Goal: Information Seeking & Learning: Find specific fact

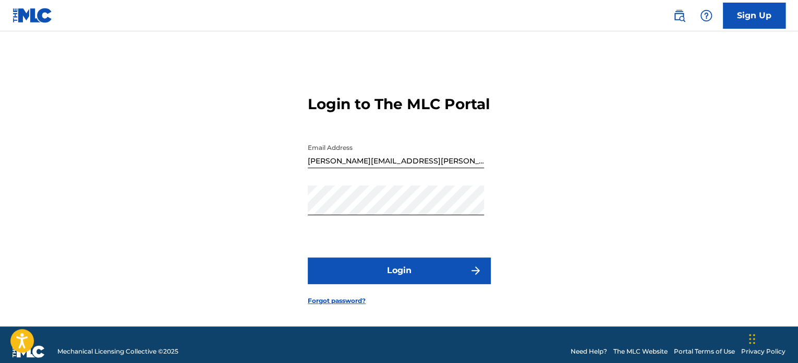
click at [416, 283] on button "Login" at bounding box center [399, 270] width 183 height 26
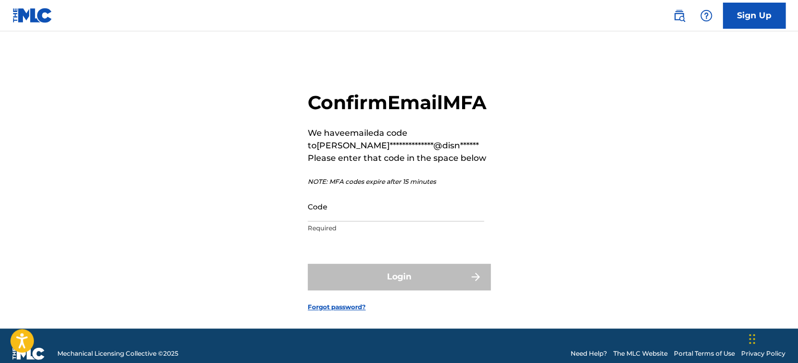
click at [374, 221] on input "Code" at bounding box center [396, 206] width 176 height 30
paste input "692349"
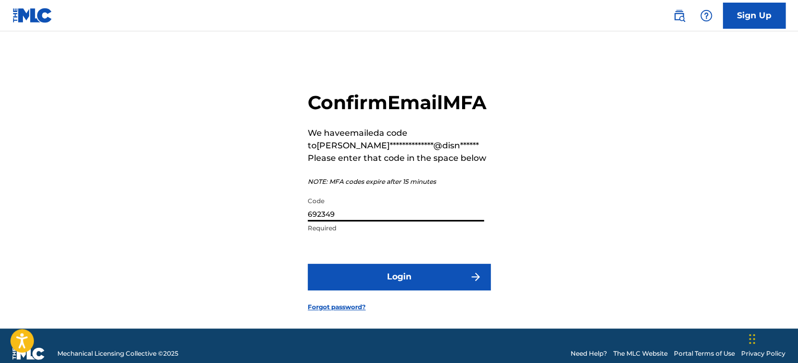
type input "692349"
click at [387, 290] on button "Login" at bounding box center [399, 276] width 183 height 26
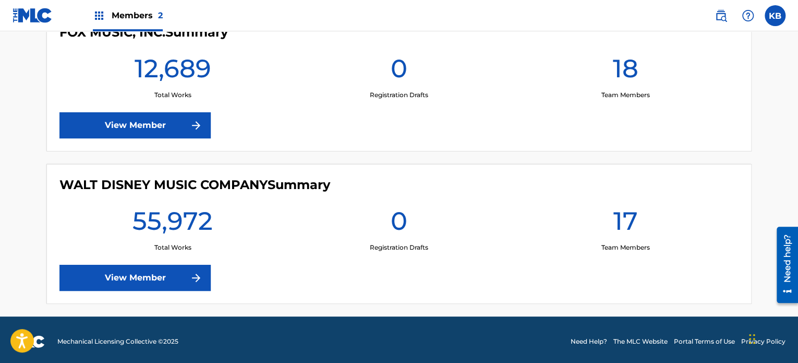
scroll to position [323, 0]
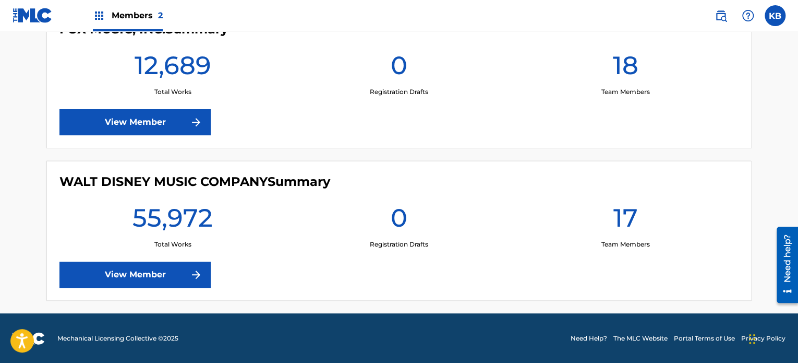
click at [111, 267] on link "View Member" at bounding box center [134, 274] width 151 height 26
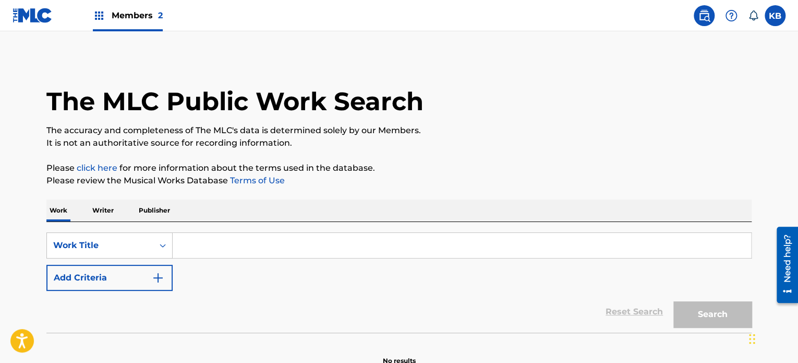
click at [204, 253] on input "Search Form" at bounding box center [462, 245] width 579 height 25
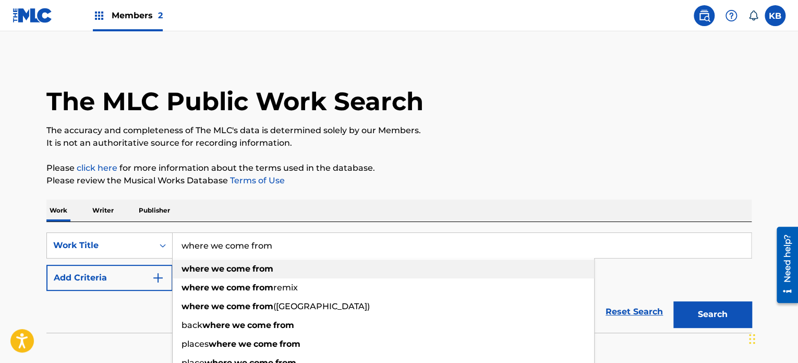
type input "where we come from"
click at [224, 271] on span "Search Form" at bounding box center [225, 268] width 2 height 10
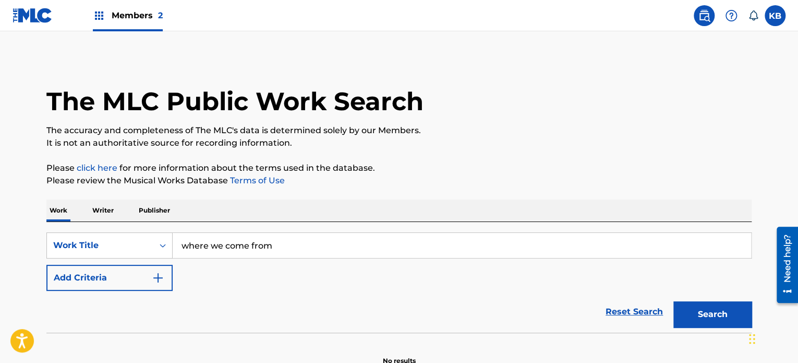
click at [164, 278] on button "Add Criteria" at bounding box center [109, 277] width 126 height 26
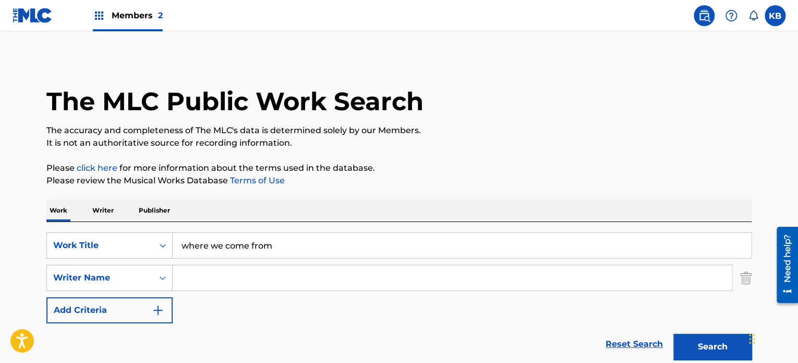
click at [231, 270] on input "Search Form" at bounding box center [452, 277] width 559 height 25
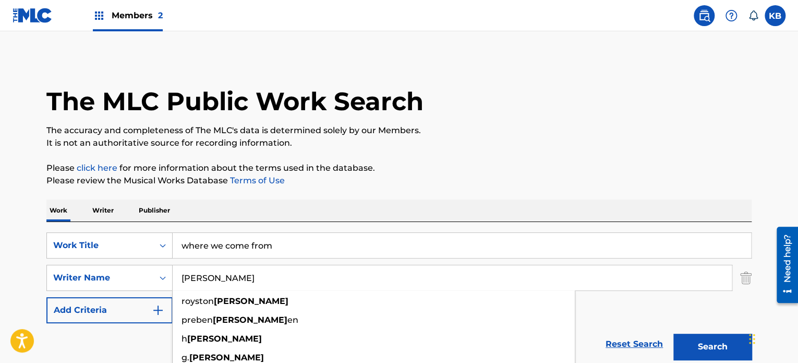
type input "samuels"
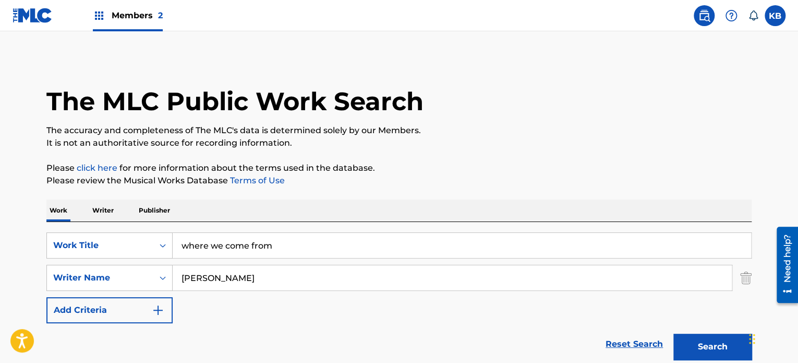
click at [478, 155] on div "The MLC Public Work Search The accuracy and completeness of The MLC's data is d…" at bounding box center [399, 227] width 730 height 340
click at [707, 346] on button "Search" at bounding box center [712, 346] width 78 height 26
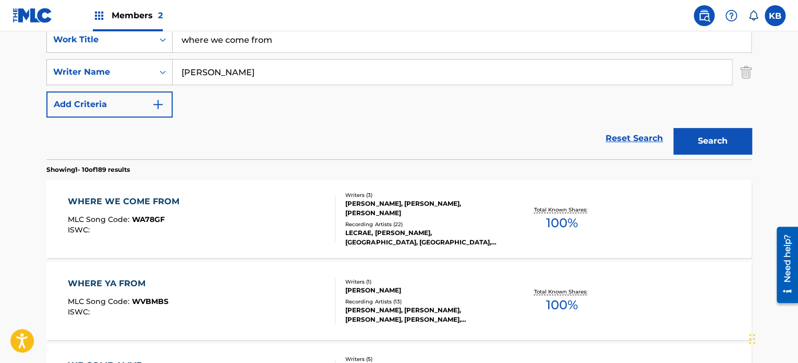
scroll to position [209, 0]
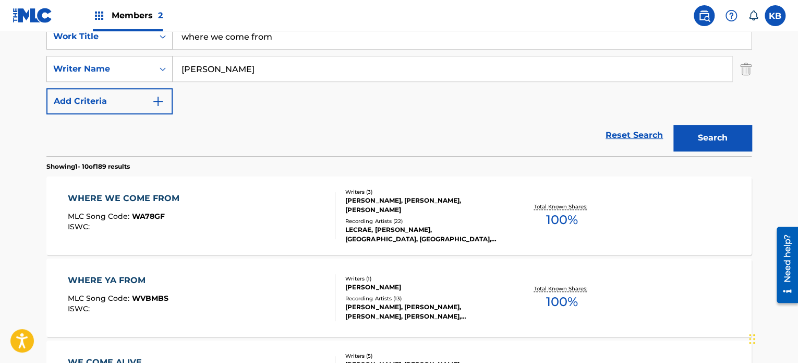
click at [147, 198] on div "WHERE WE COME FROM" at bounding box center [126, 198] width 117 height 13
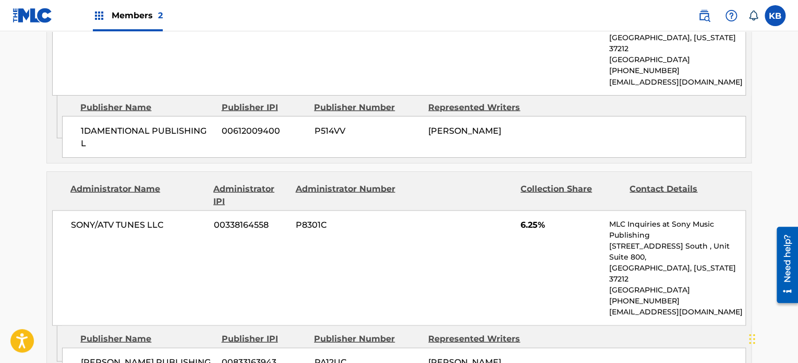
scroll to position [991, 0]
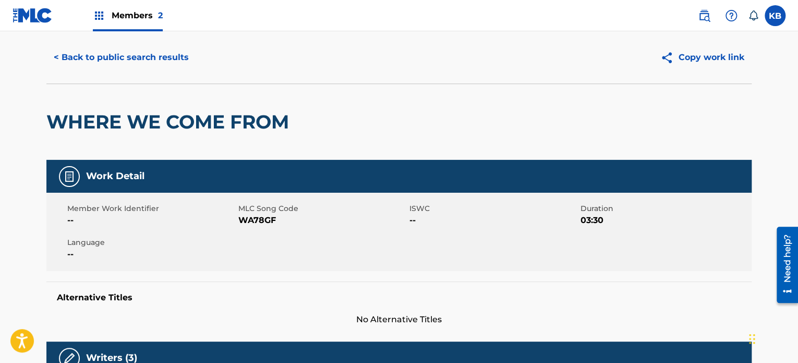
scroll to position [0, 0]
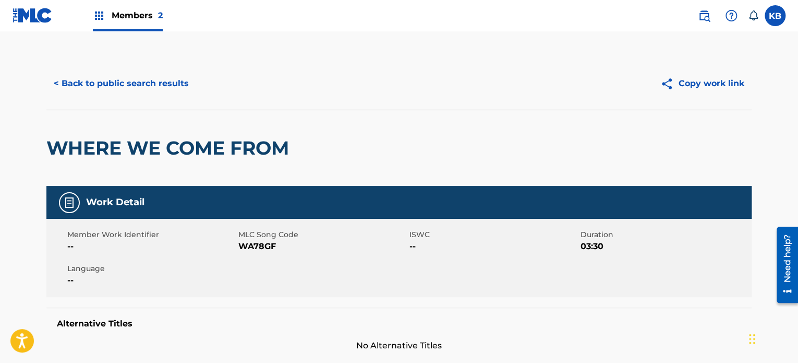
click at [114, 83] on button "< Back to public search results" at bounding box center [121, 83] width 150 height 26
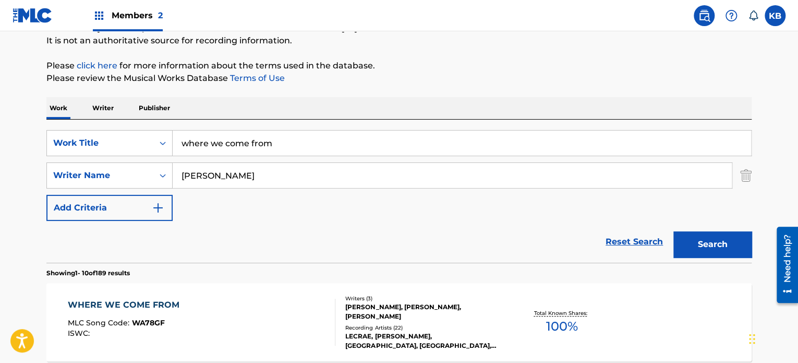
scroll to position [104, 0]
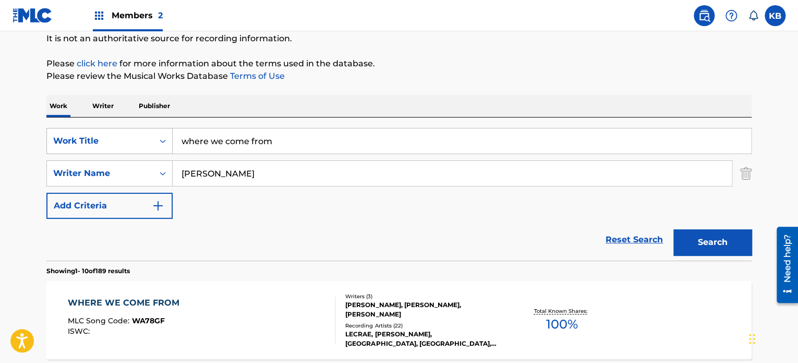
drag, startPoint x: 284, startPoint y: 148, endPoint x: 167, endPoint y: 141, distance: 116.5
click at [167, 141] on div "SearchWithCriteriab375f55d-d543-42fb-bbf1-78c41a24f406 Work Title where we come…" at bounding box center [398, 141] width 705 height 26
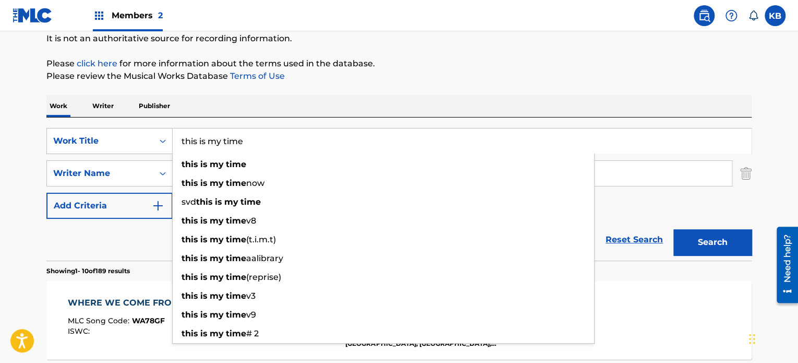
click at [199, 137] on input "this is my time" at bounding box center [462, 140] width 579 height 25
click at [201, 139] on input "this is my time" at bounding box center [462, 140] width 579 height 25
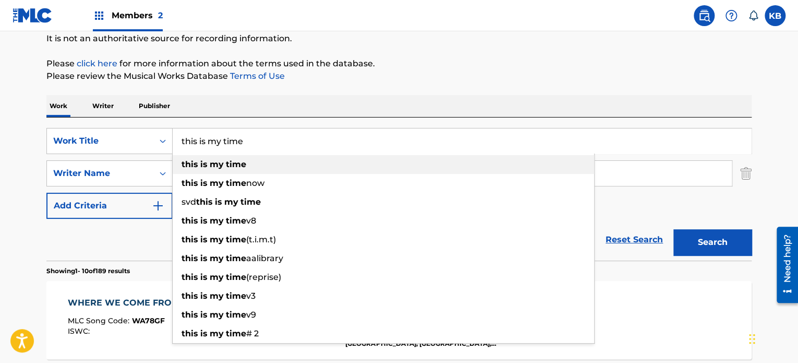
type input "this is my time"
click at [233, 168] on strong "time" at bounding box center [236, 164] width 20 height 10
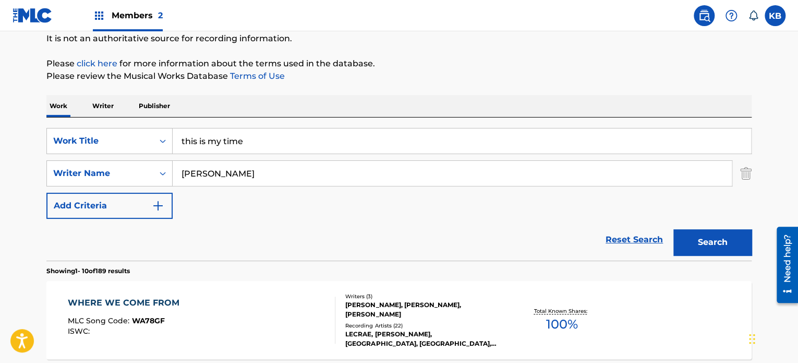
click at [716, 242] on button "Search" at bounding box center [712, 242] width 78 height 26
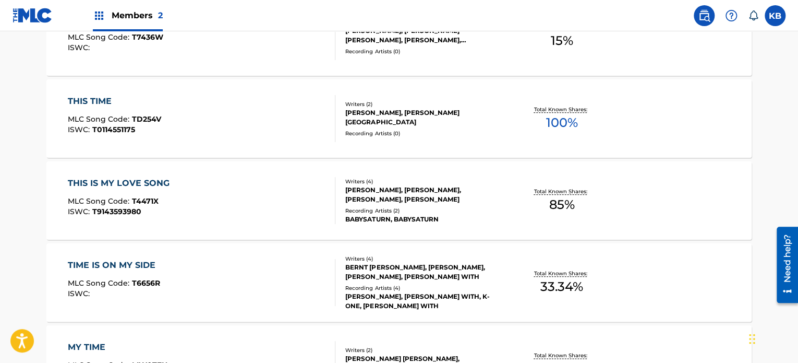
scroll to position [261, 0]
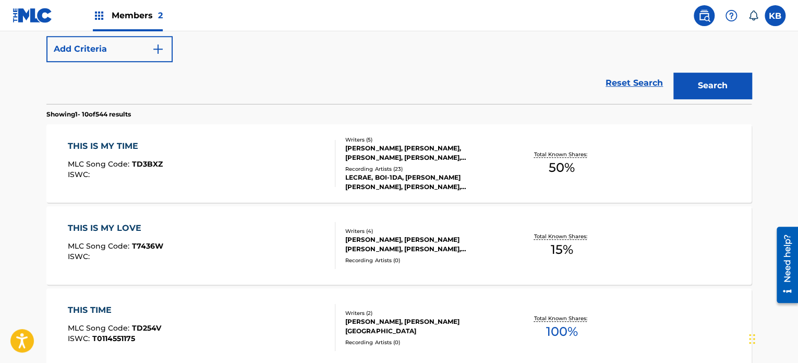
click at [106, 148] on div "THIS IS MY TIME" at bounding box center [115, 146] width 95 height 13
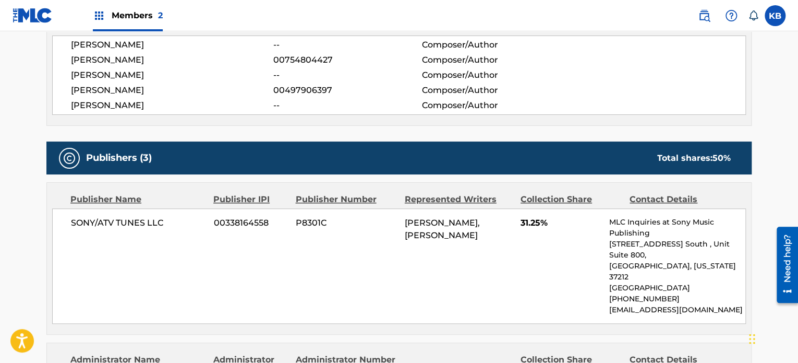
scroll to position [417, 0]
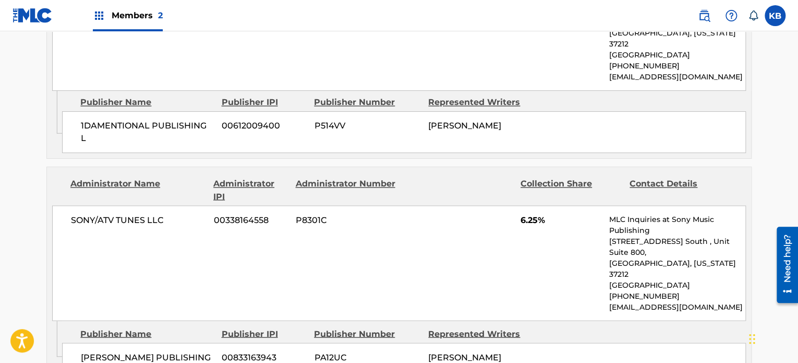
scroll to position [835, 0]
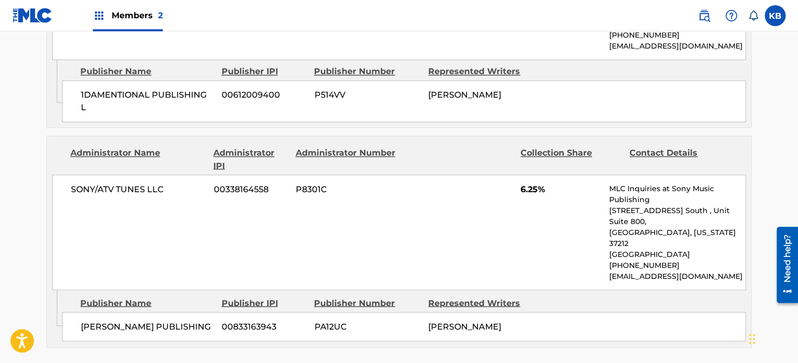
click at [165, 185] on div "SONY/ATV TUNES LLC 00338164558 P8301C 6.25% MLC Inquiries at Sony Music Publish…" at bounding box center [399, 231] width 694 height 115
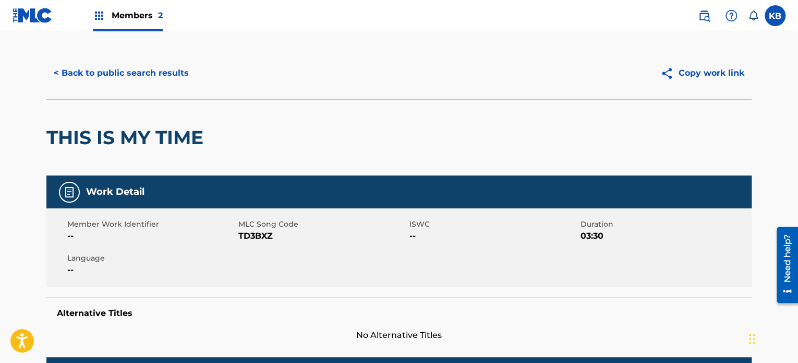
scroll to position [0, 0]
